Goal: Task Accomplishment & Management: Complete application form

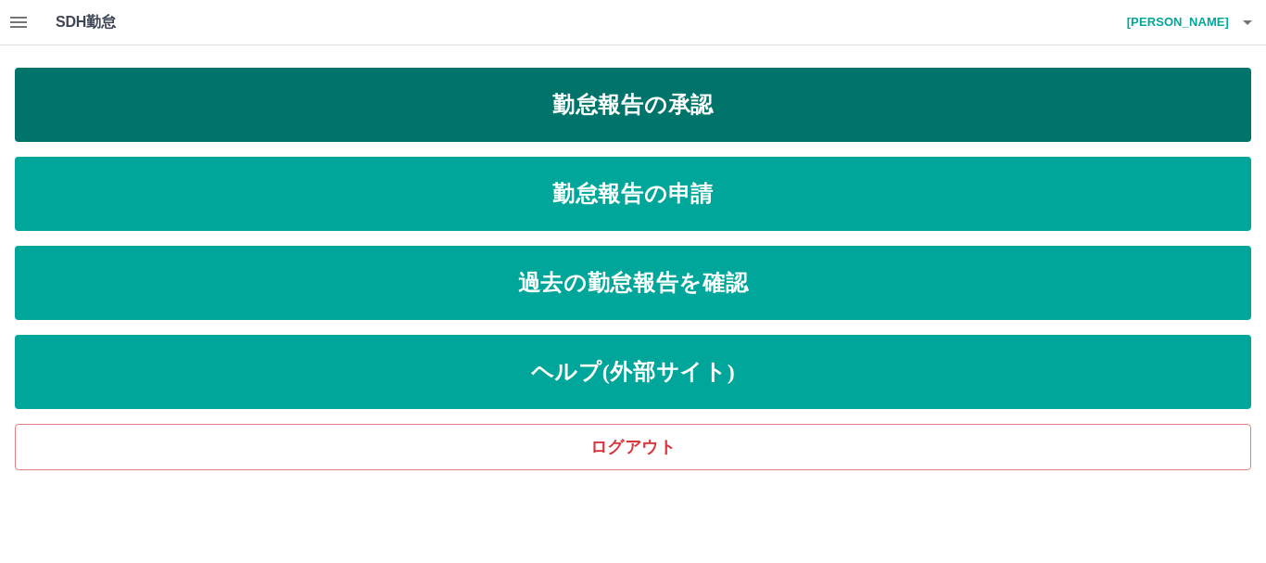
click at [426, 92] on link "勤怠報告の承認" at bounding box center [633, 105] width 1236 height 74
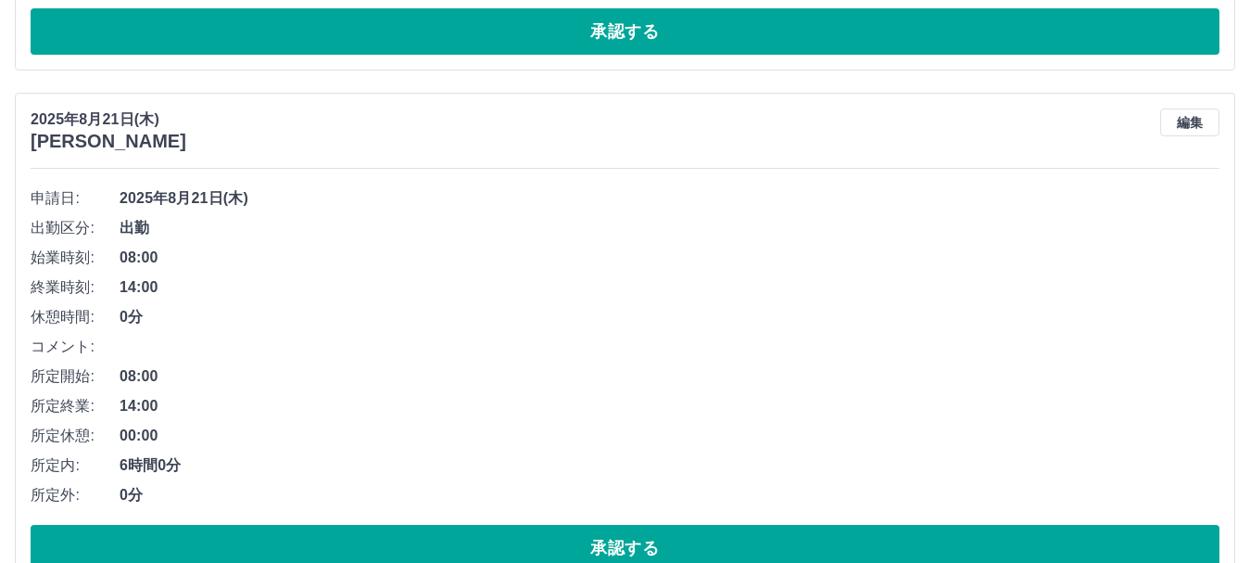
scroll to position [2548, 0]
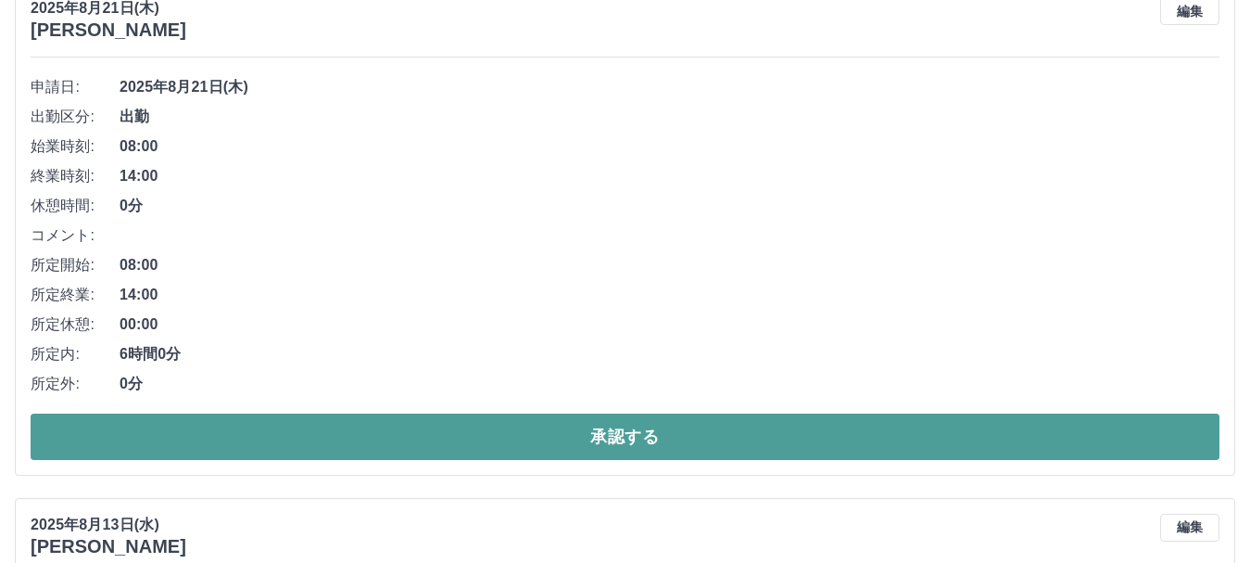
click at [347, 452] on button "承認する" at bounding box center [625, 436] width 1189 height 46
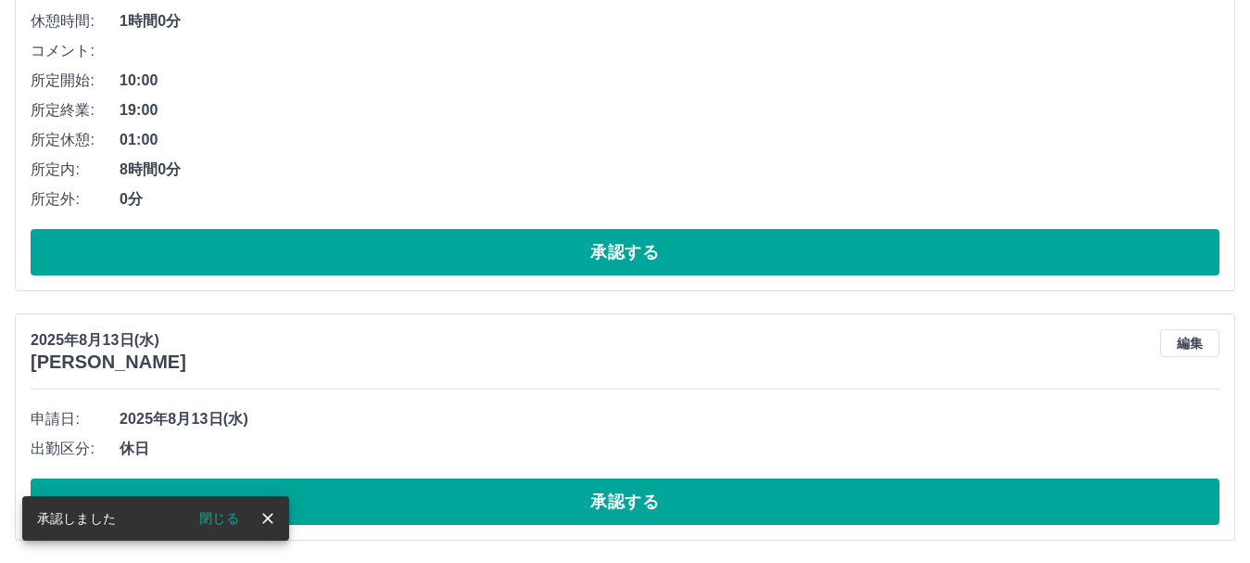
scroll to position [2031, 0]
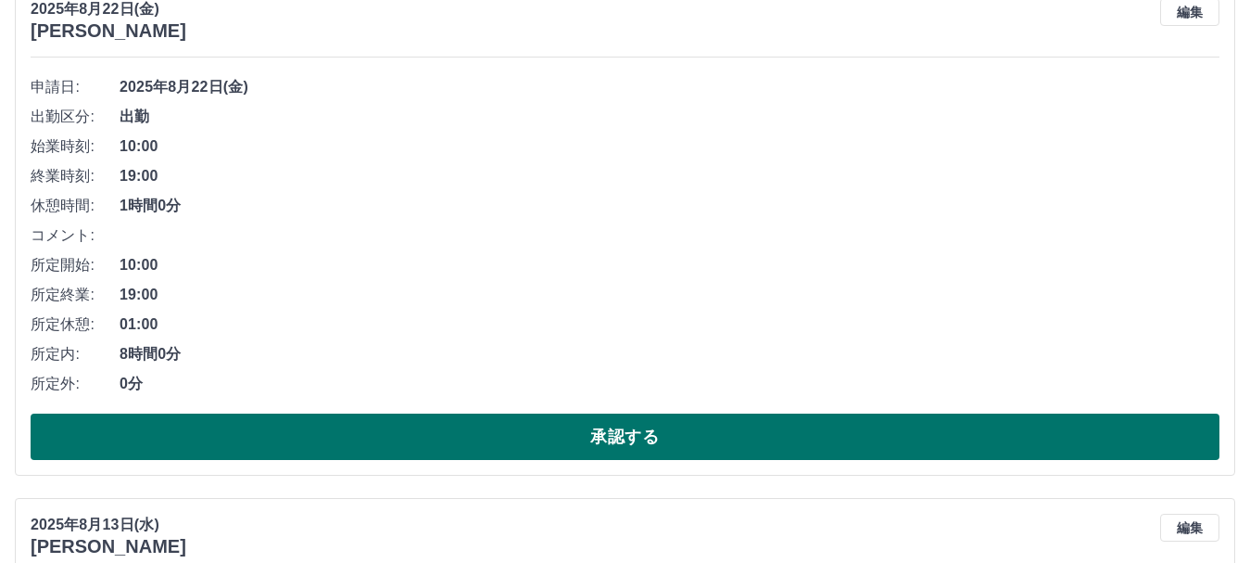
click at [455, 440] on button "承認する" at bounding box center [625, 436] width 1189 height 46
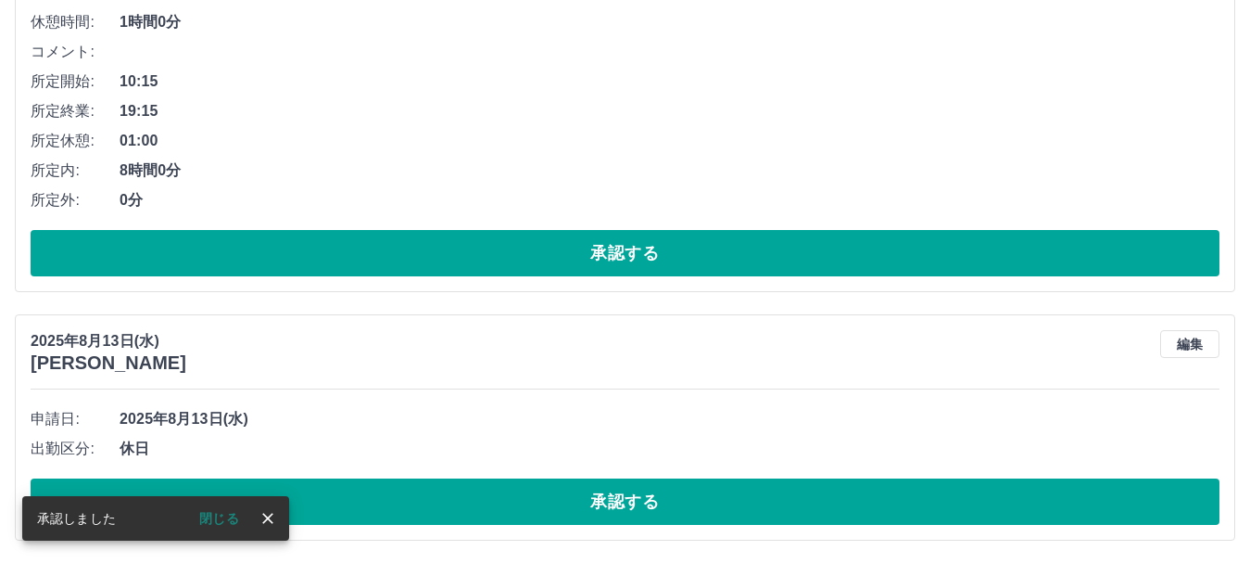
scroll to position [1516, 0]
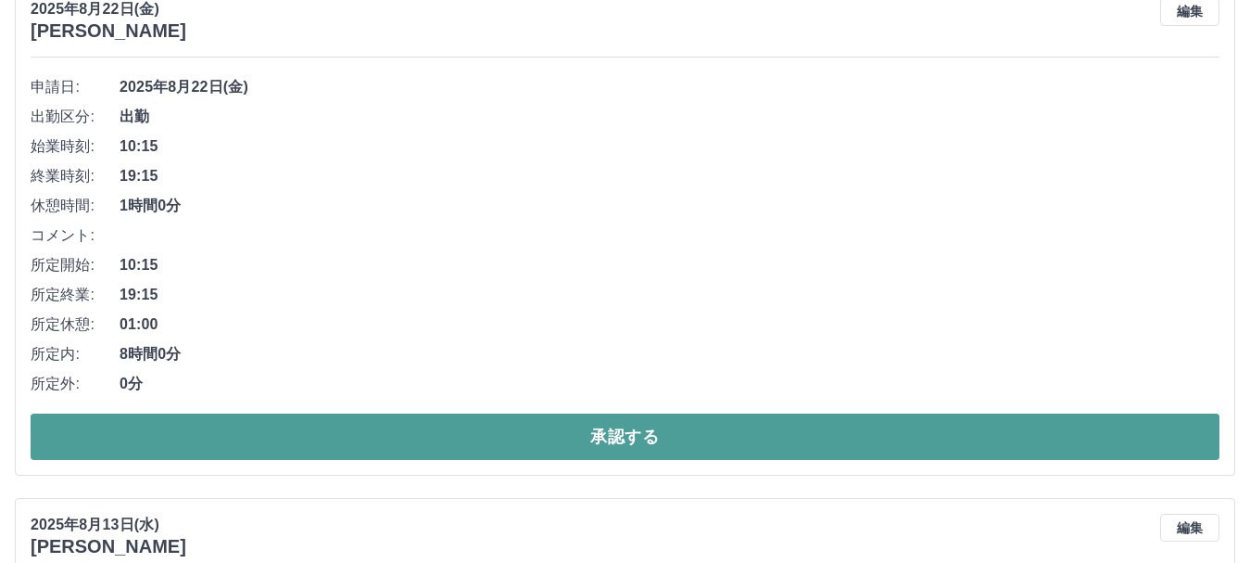
click at [488, 435] on button "承認する" at bounding box center [625, 436] width 1189 height 46
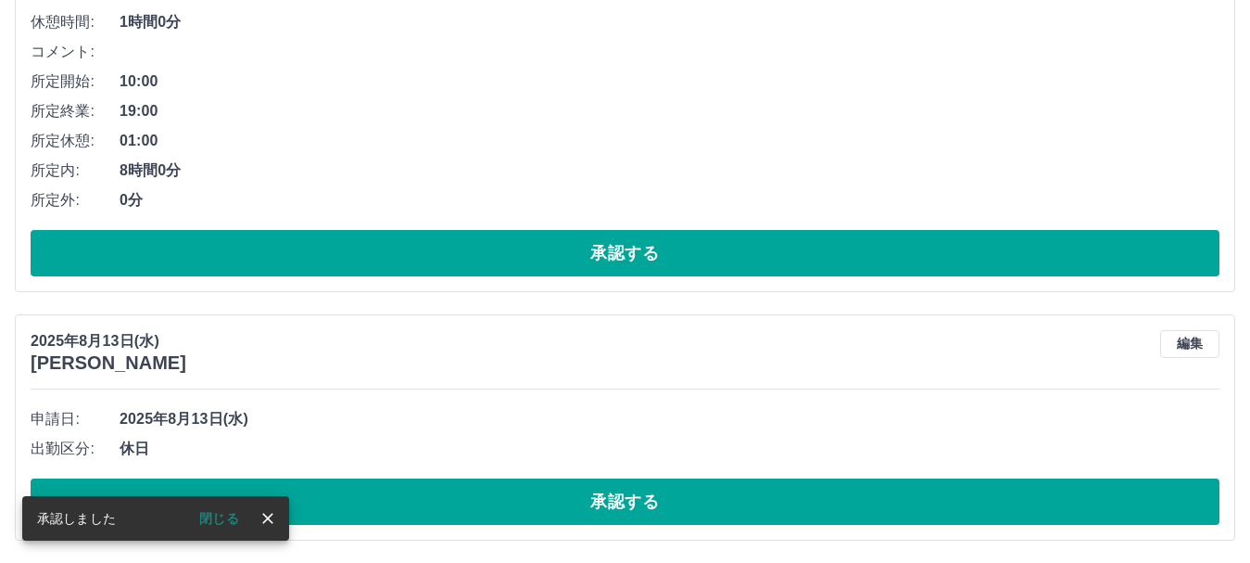
scroll to position [1001, 0]
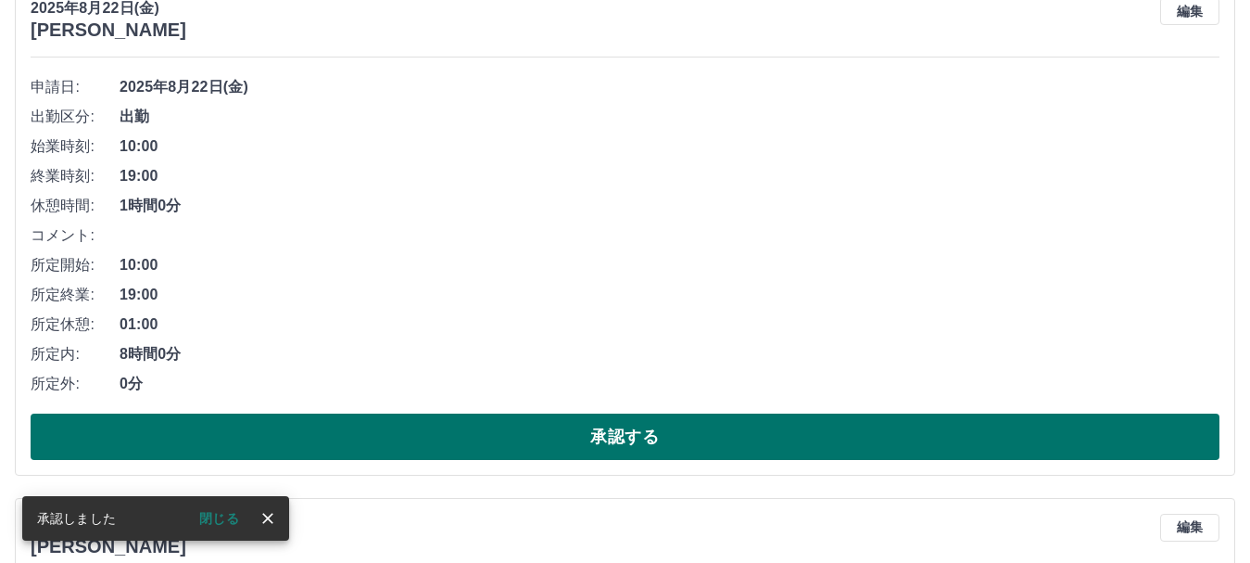
click at [492, 447] on button "承認する" at bounding box center [625, 436] width 1189 height 46
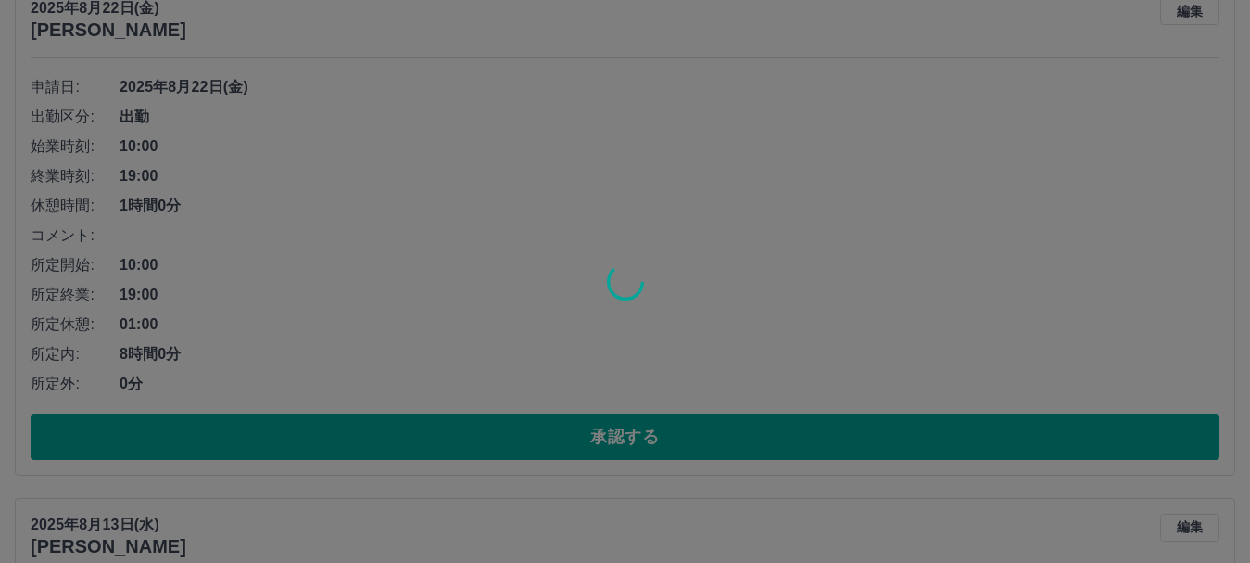
scroll to position [485, 0]
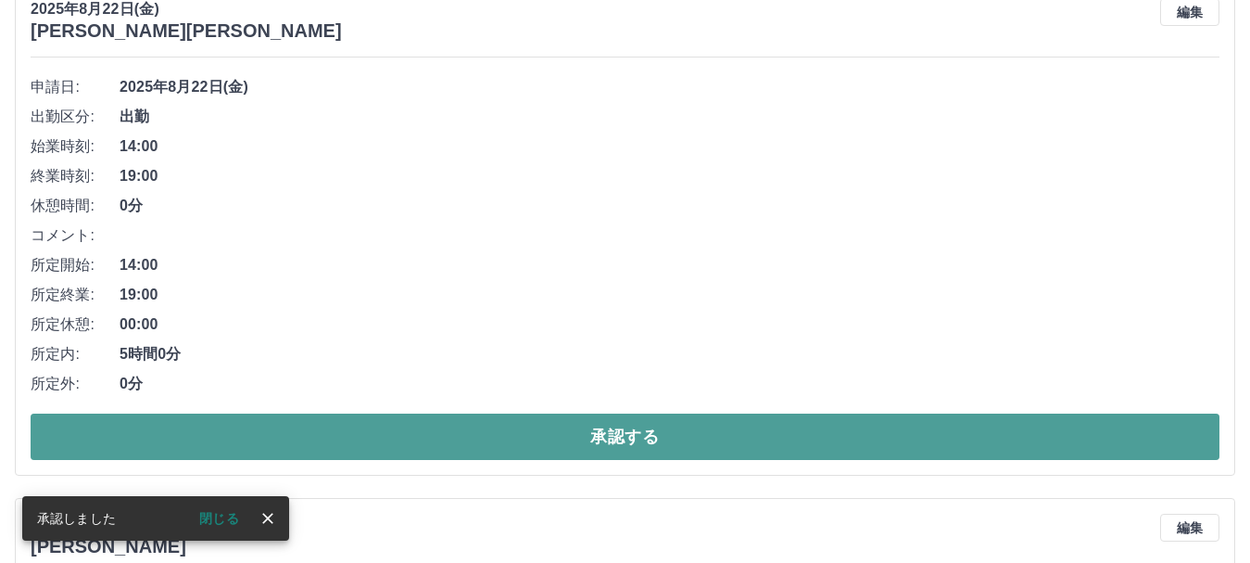
click at [524, 436] on button "承認する" at bounding box center [625, 436] width 1189 height 46
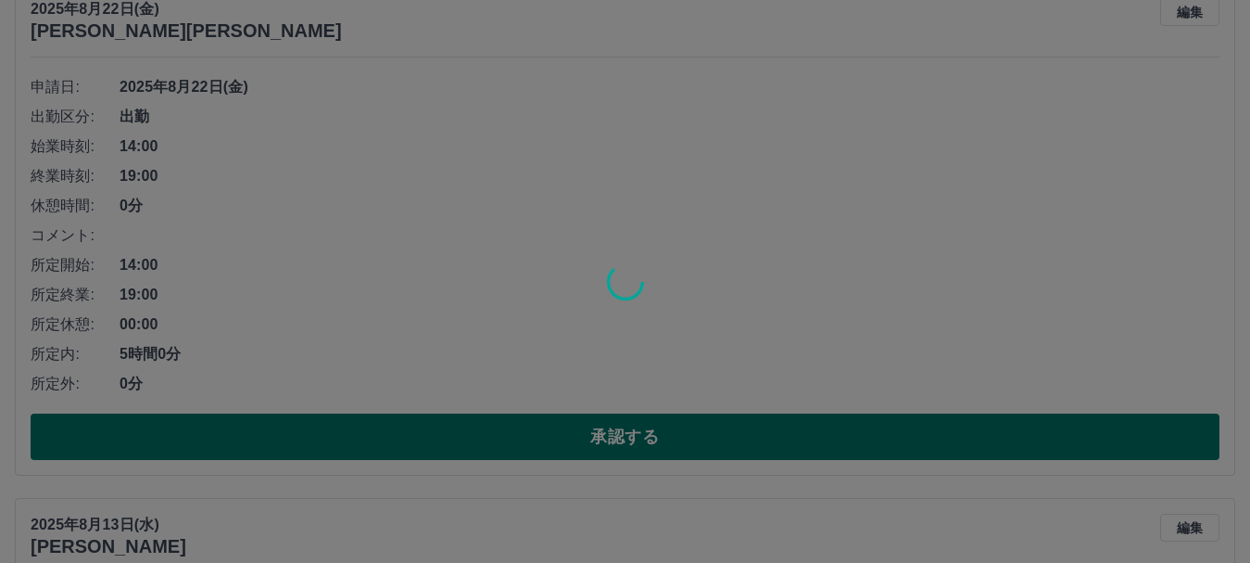
scroll to position [0, 0]
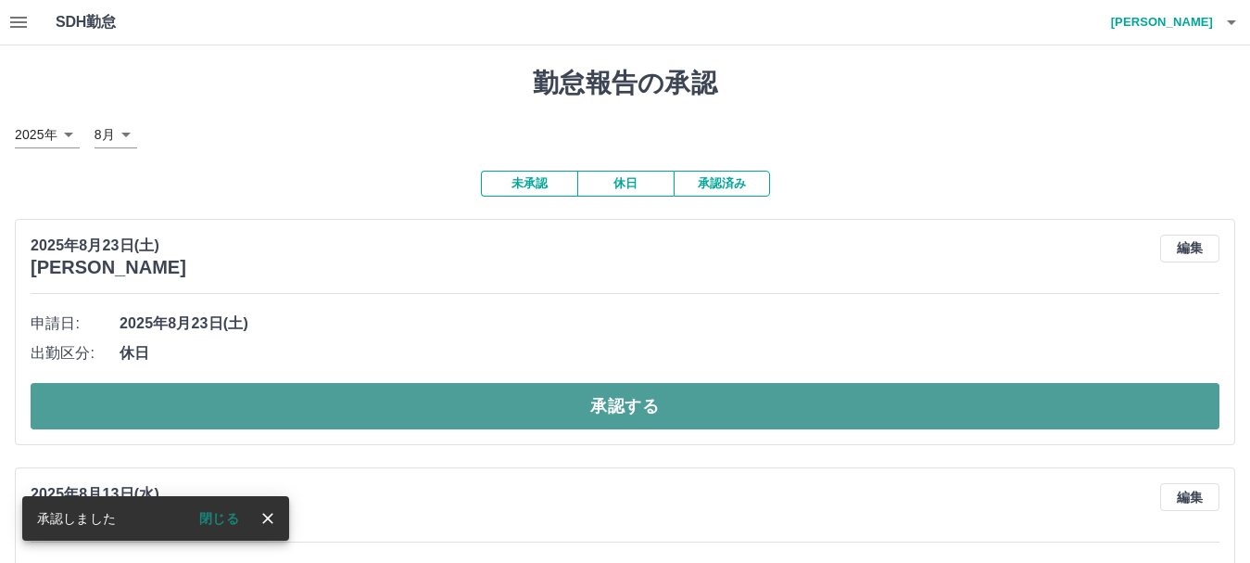
click at [468, 422] on button "承認する" at bounding box center [625, 406] width 1189 height 46
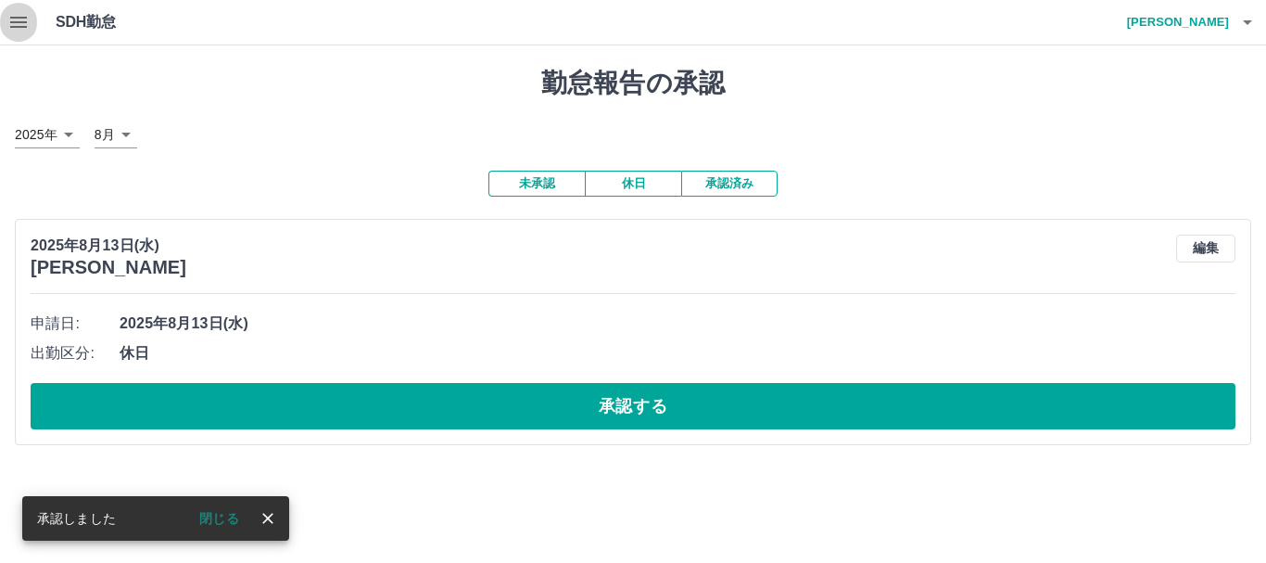
click at [26, 24] on icon "button" at bounding box center [18, 22] width 22 height 22
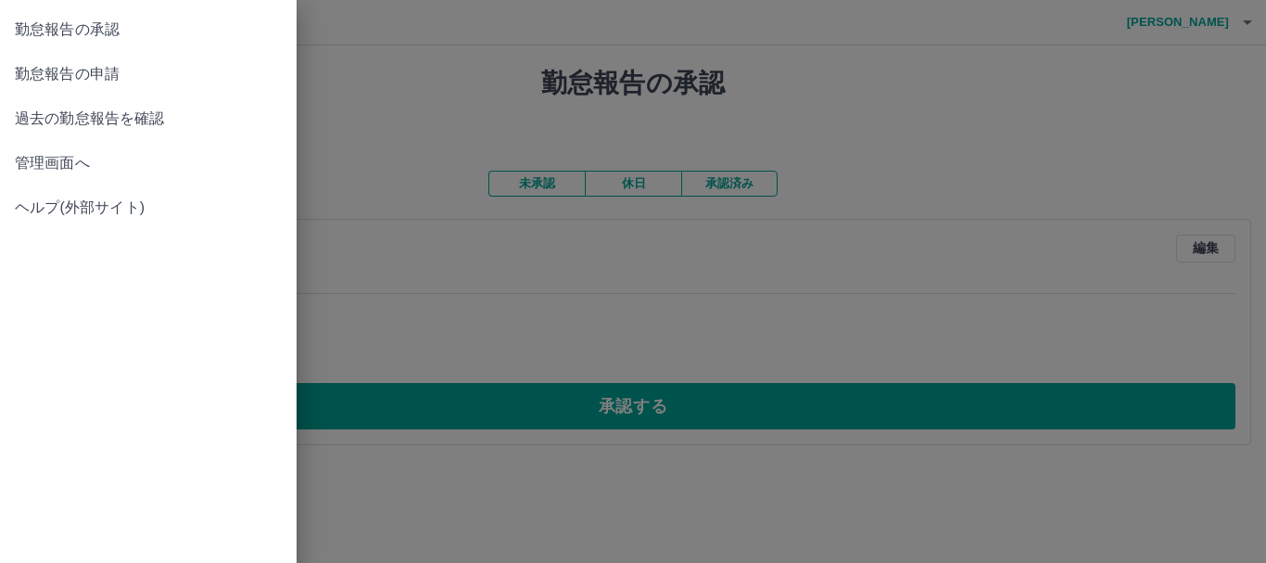
click at [70, 74] on span "勤怠報告の申請" at bounding box center [148, 74] width 267 height 22
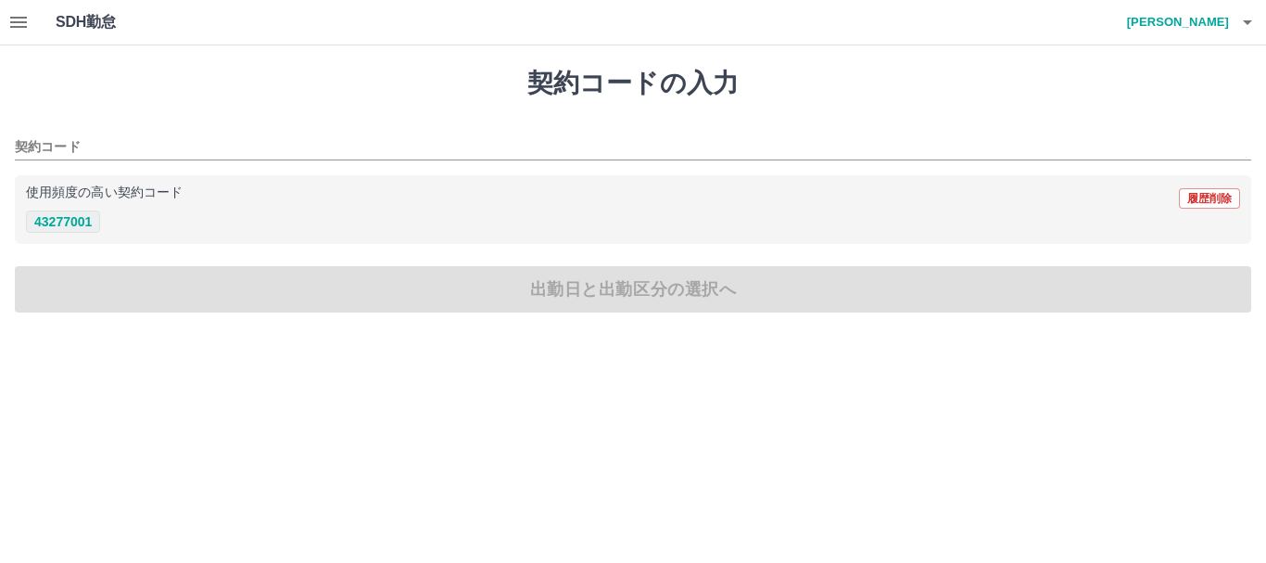
click at [40, 225] on button "43277001" at bounding box center [63, 221] width 74 height 22
type input "********"
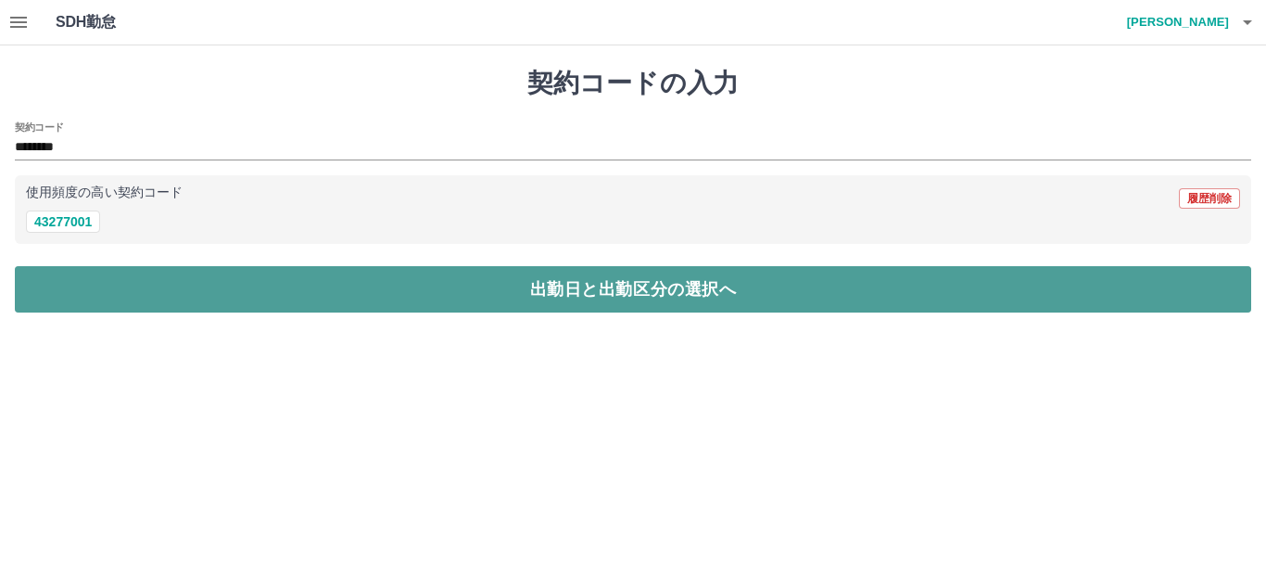
click at [202, 268] on button "出勤日と出勤区分の選択へ" at bounding box center [633, 289] width 1236 height 46
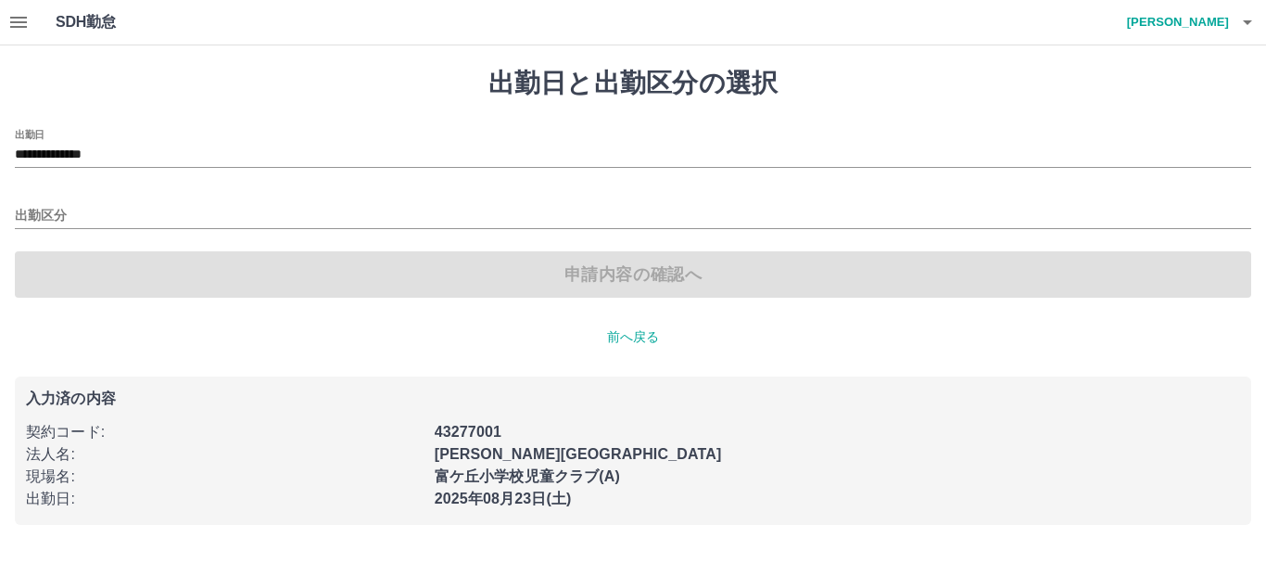
click at [113, 203] on div "出勤区分" at bounding box center [633, 209] width 1236 height 39
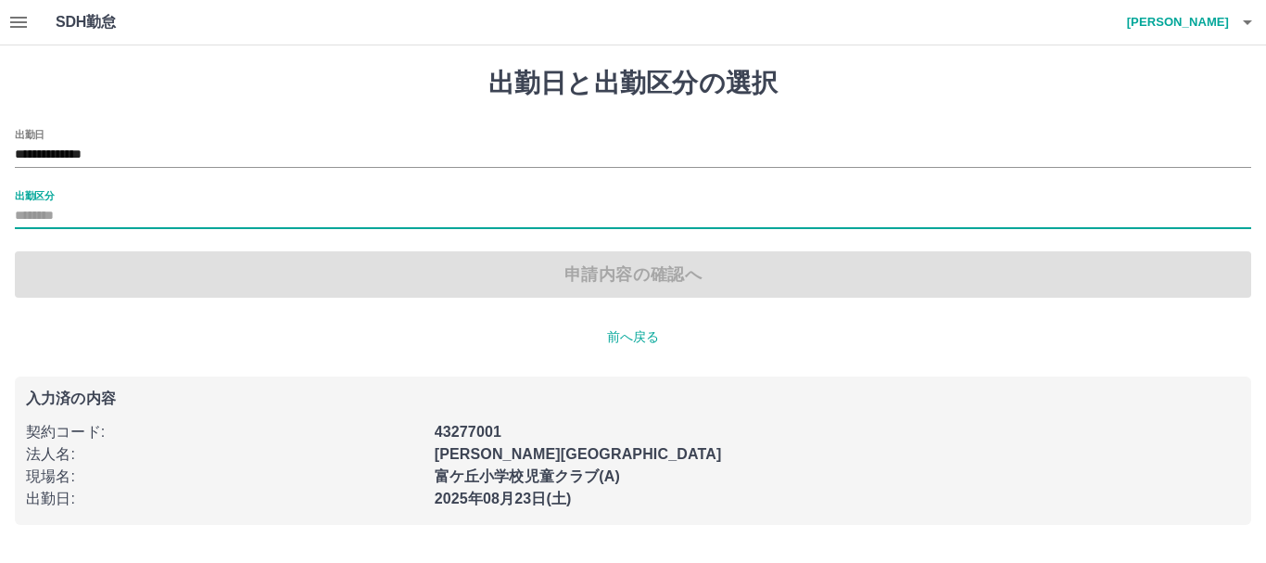
click at [49, 209] on input "出勤区分" at bounding box center [633, 216] width 1236 height 23
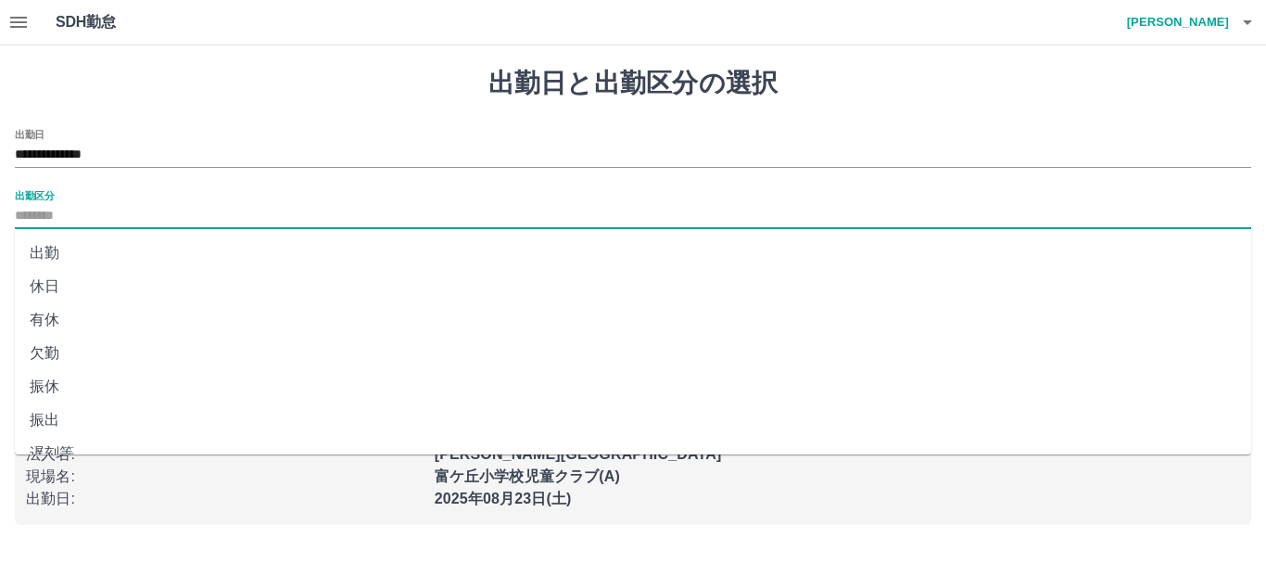
click at [55, 269] on li "出勤" at bounding box center [633, 252] width 1236 height 33
type input "**"
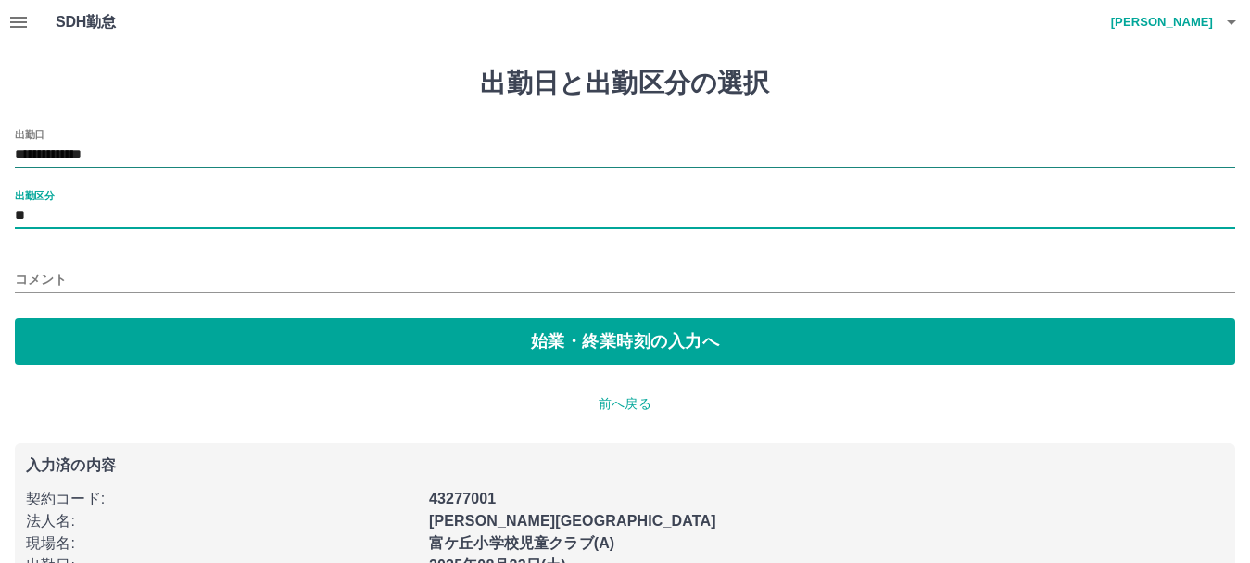
click at [133, 144] on input "**********" at bounding box center [625, 155] width 1221 height 23
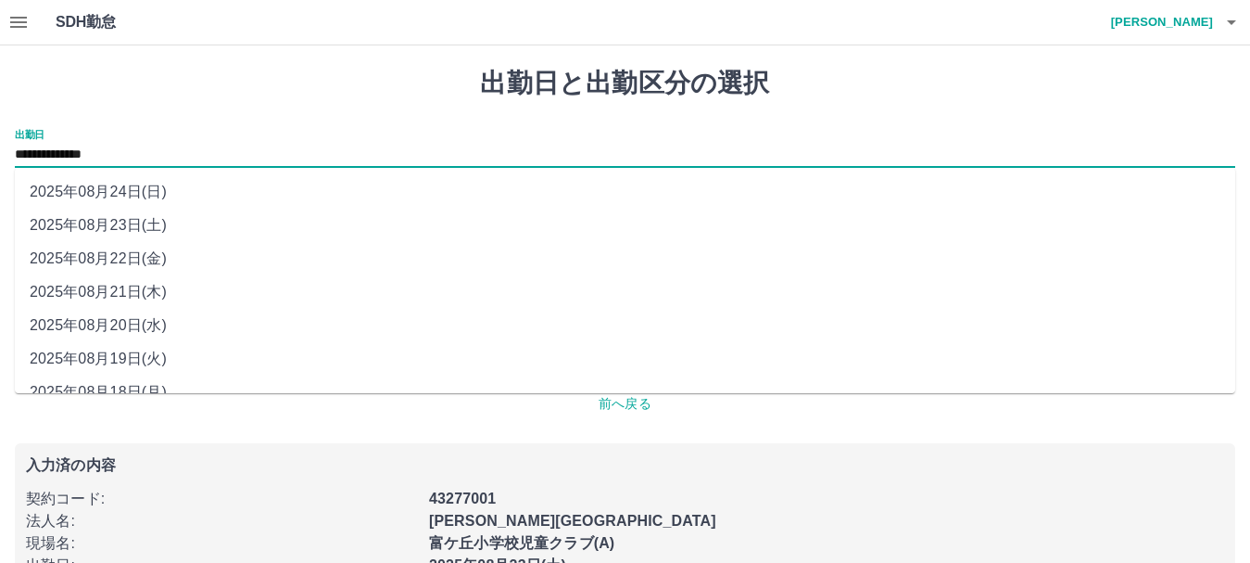
click at [138, 258] on li "2025年08月22日(金)" at bounding box center [625, 258] width 1221 height 33
type input "**********"
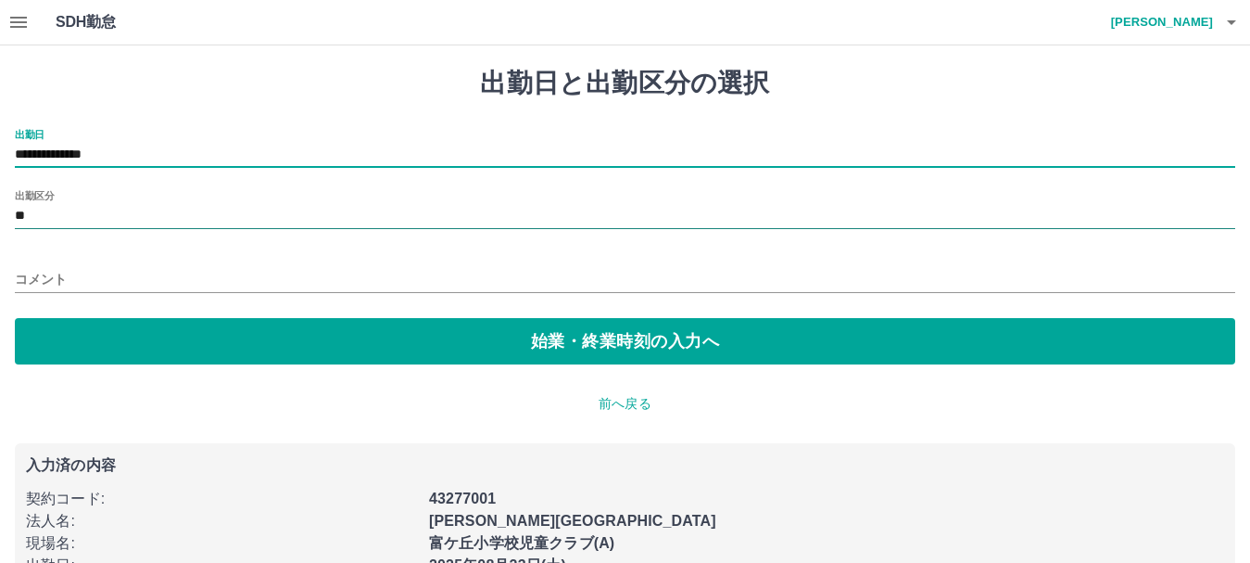
click at [57, 215] on input "**" at bounding box center [625, 216] width 1221 height 23
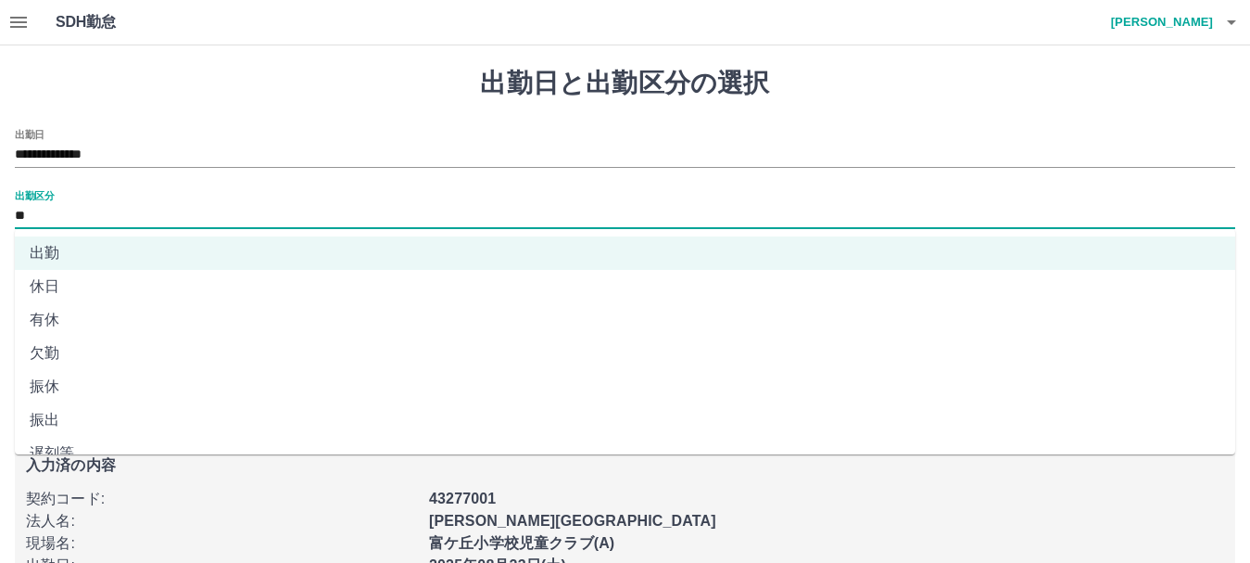
click at [77, 409] on li "振出" at bounding box center [625, 419] width 1221 height 33
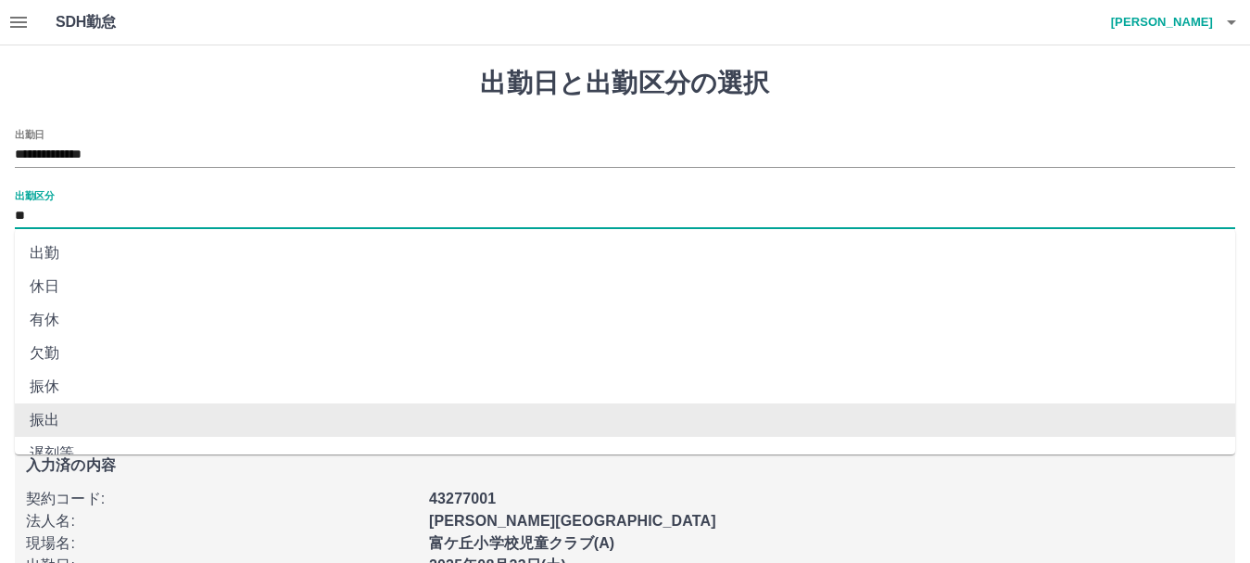
click at [55, 212] on input "**" at bounding box center [625, 216] width 1221 height 23
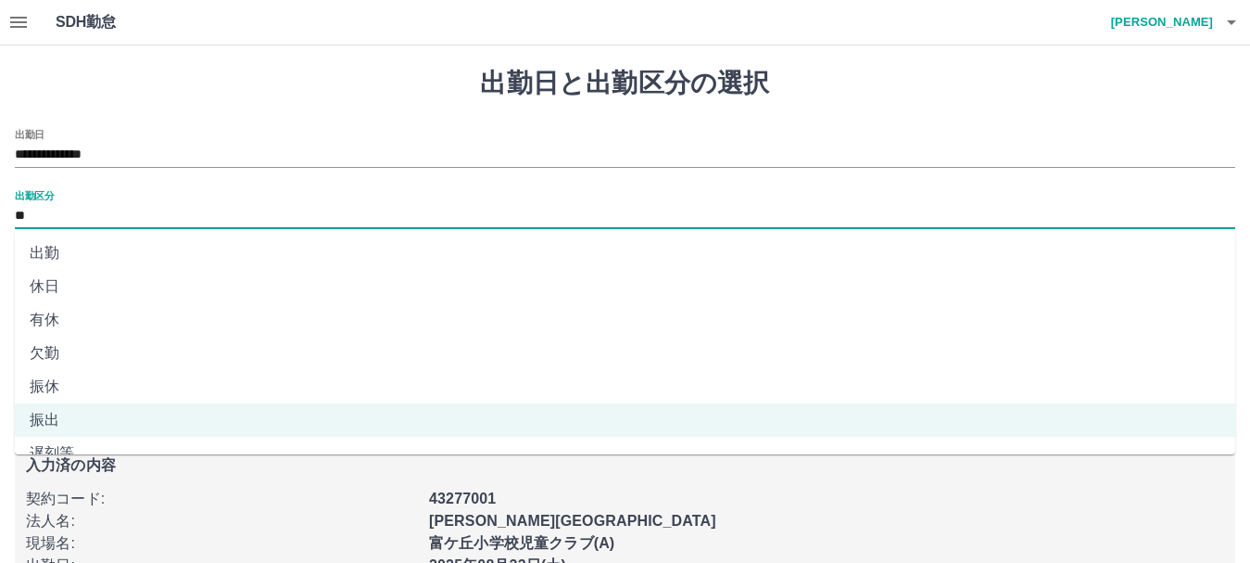
click at [64, 374] on li "振休" at bounding box center [625, 386] width 1221 height 33
type input "**"
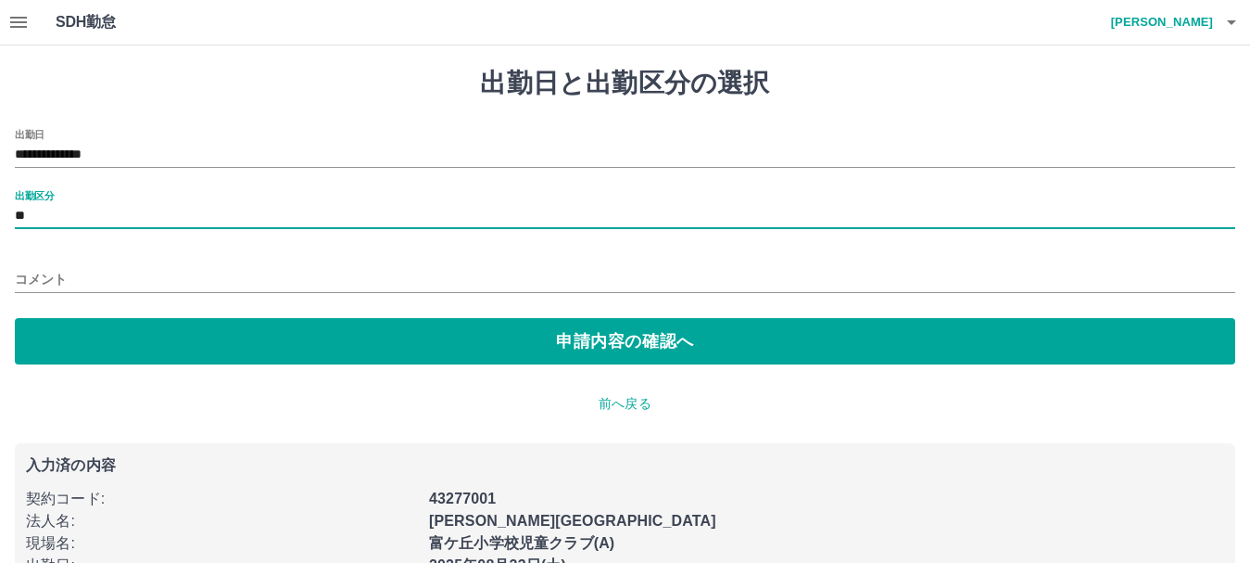
scroll to position [51, 0]
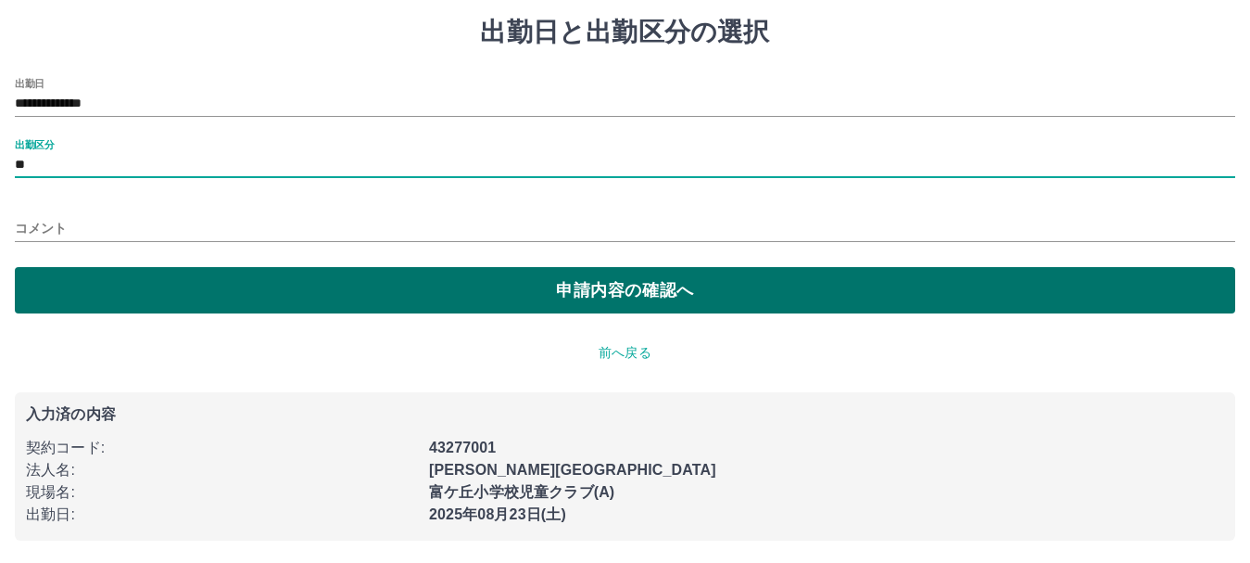
click at [361, 290] on button "申請内容の確認へ" at bounding box center [625, 290] width 1221 height 46
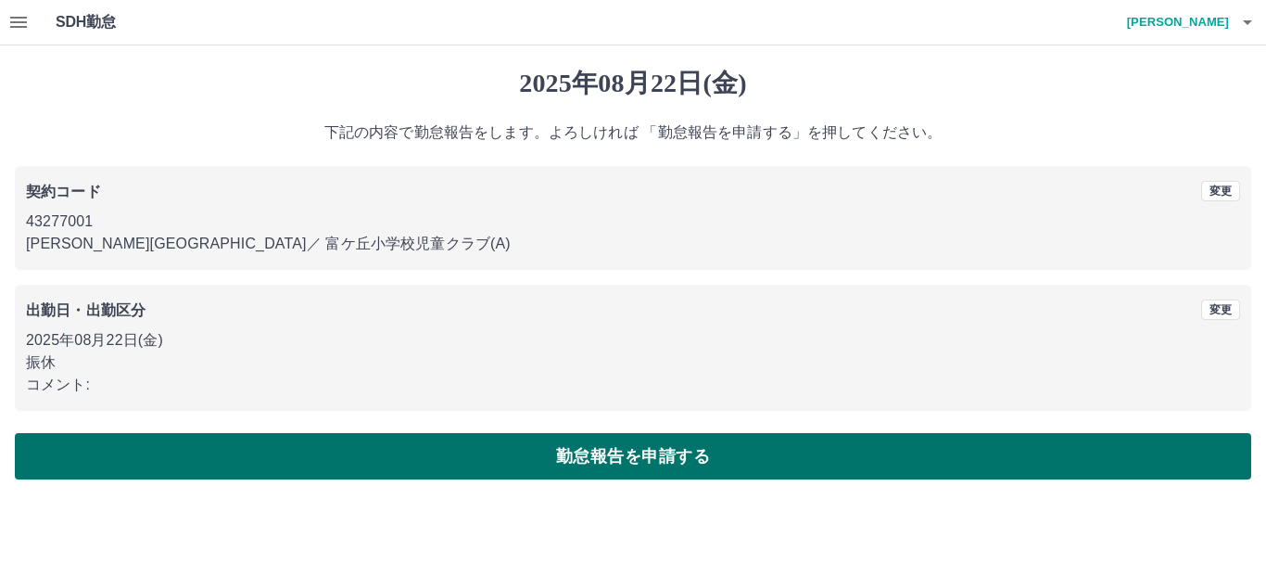
click at [159, 459] on button "勤怠報告を申請する" at bounding box center [633, 456] width 1236 height 46
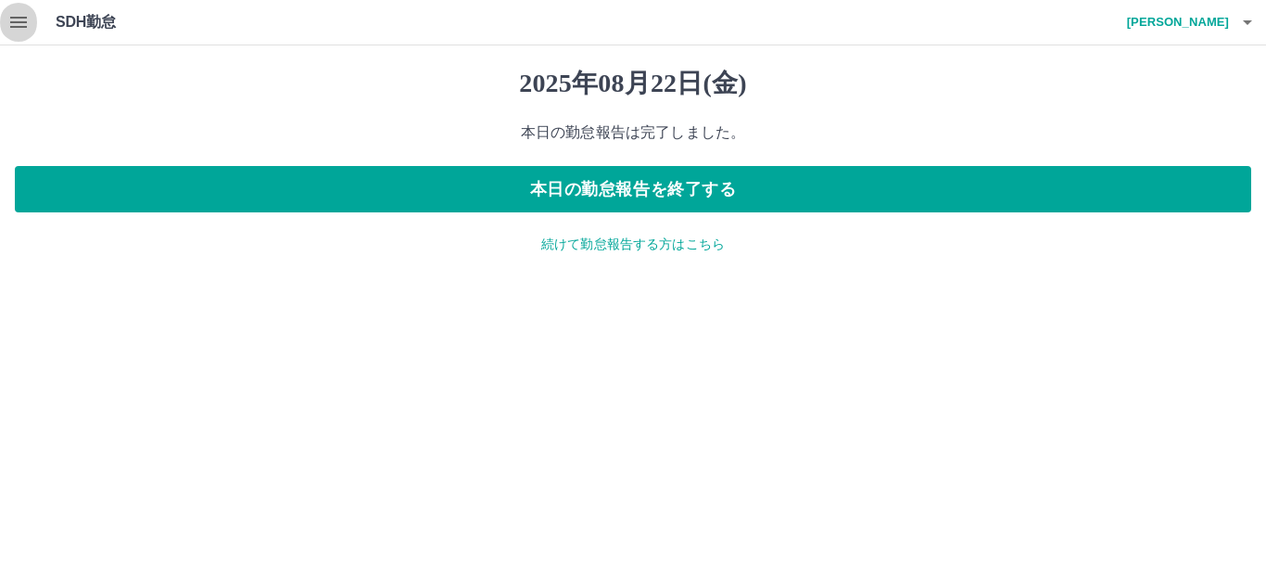
click at [19, 19] on icon "button" at bounding box center [18, 22] width 22 height 22
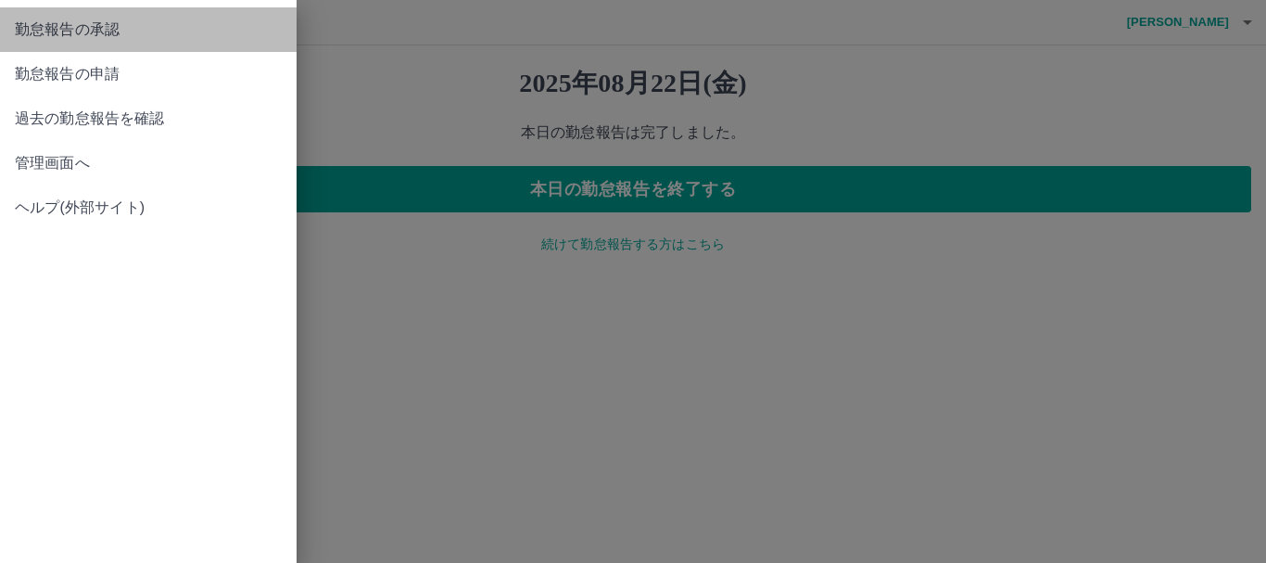
click at [42, 40] on span "勤怠報告の承認" at bounding box center [148, 30] width 267 height 22
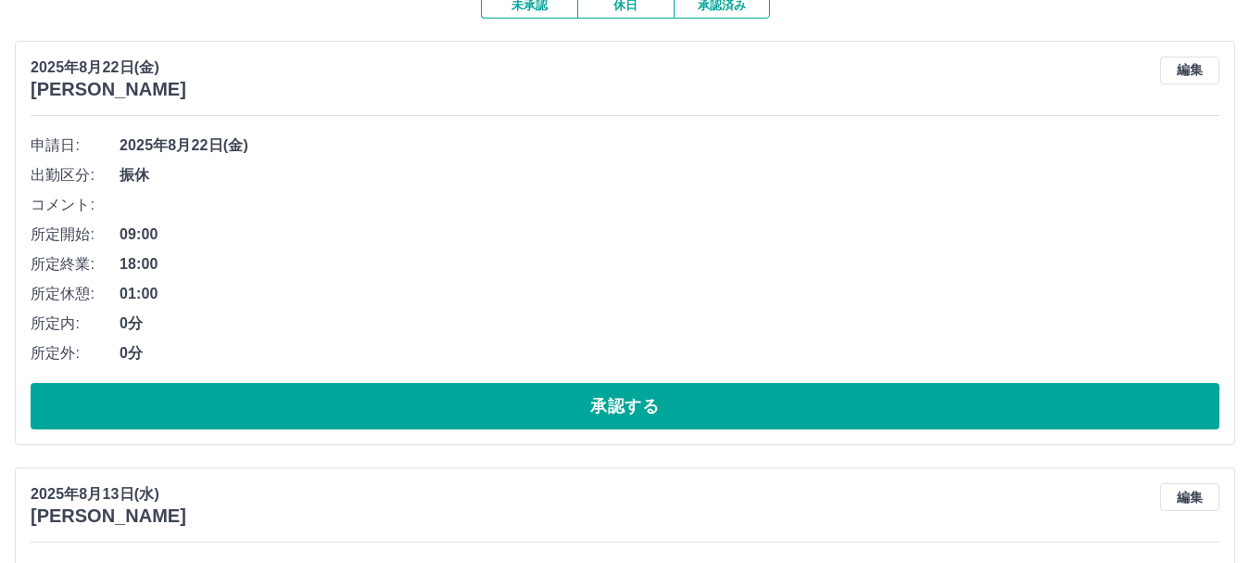
scroll to position [185, 0]
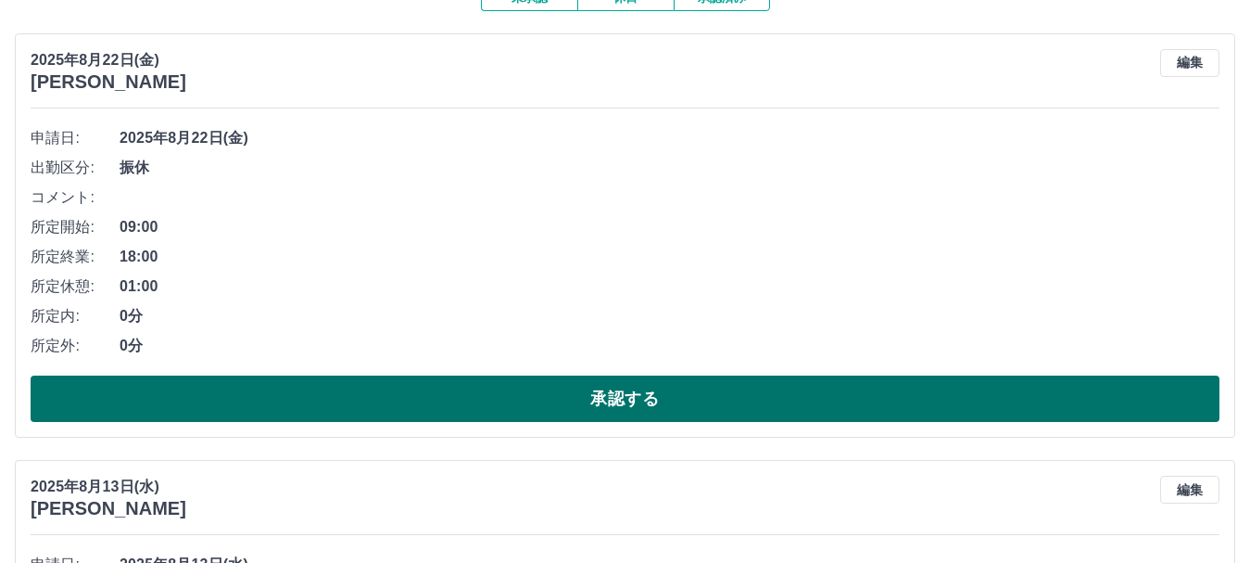
click at [252, 406] on button "承認する" at bounding box center [625, 398] width 1189 height 46
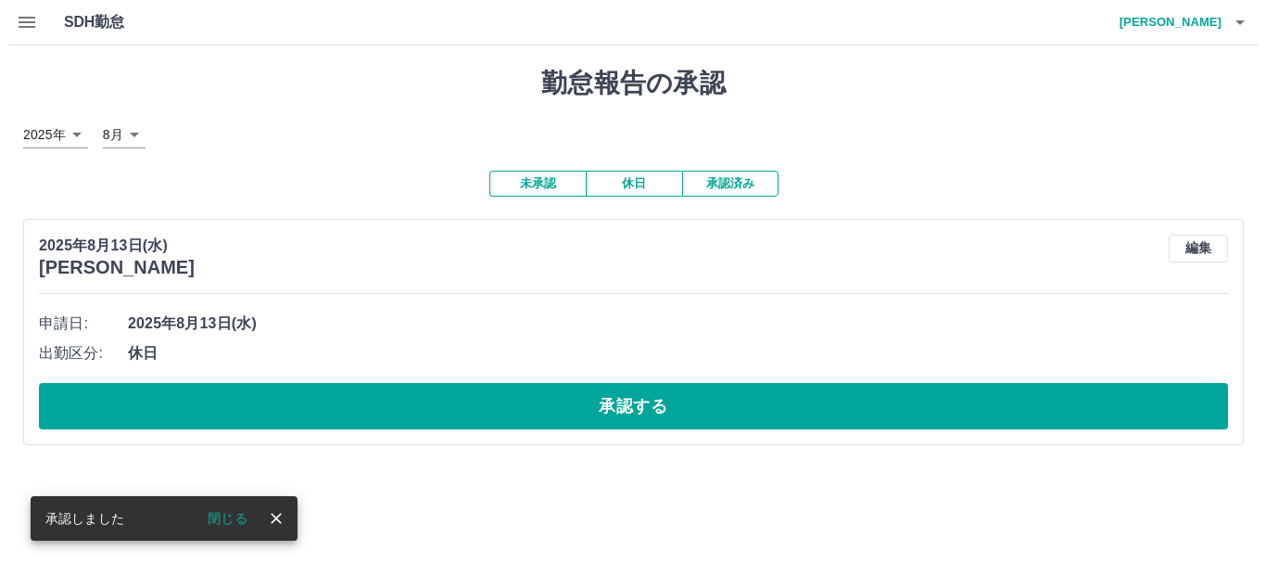
scroll to position [0, 0]
